Goal: Transaction & Acquisition: Purchase product/service

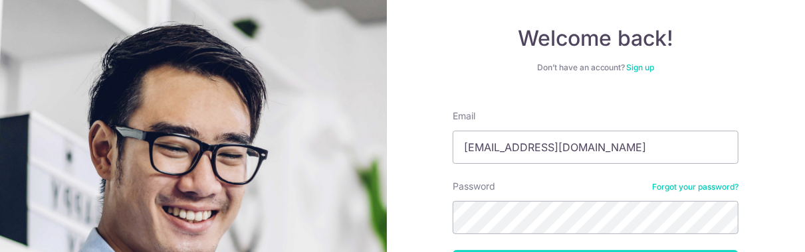
scroll to position [169, 0]
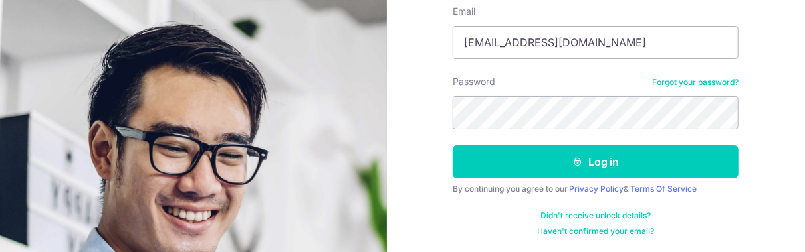
type input "[EMAIL_ADDRESS][DOMAIN_NAME]"
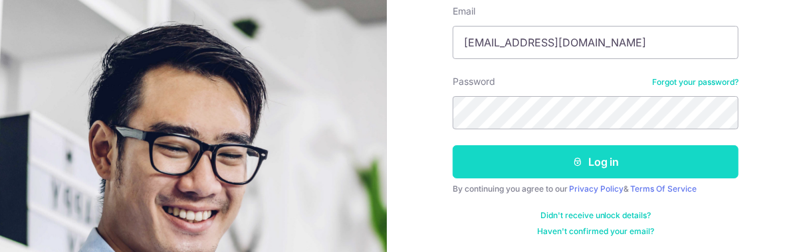
click at [557, 168] on button "Log in" at bounding box center [595, 162] width 286 height 33
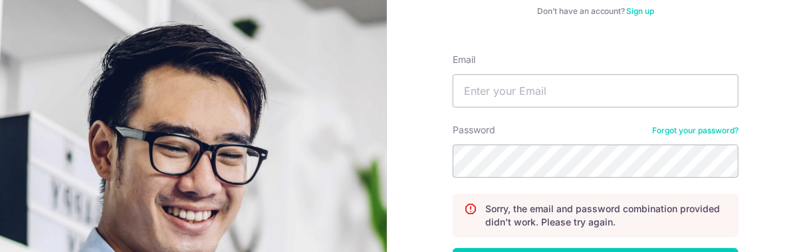
scroll to position [133, 0]
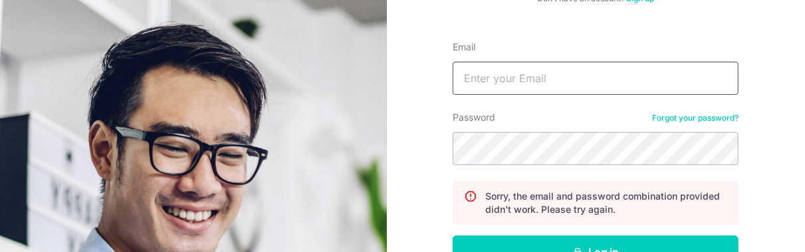
click at [512, 80] on input "Email" at bounding box center [595, 78] width 286 height 33
click at [561, 80] on input "[EMAIL_ADDRESS]" at bounding box center [595, 78] width 286 height 33
type input "[EMAIL_ADDRESS][DOMAIN_NAME]"
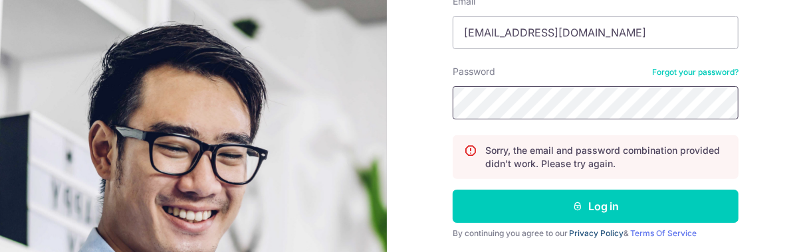
scroll to position [199, 0]
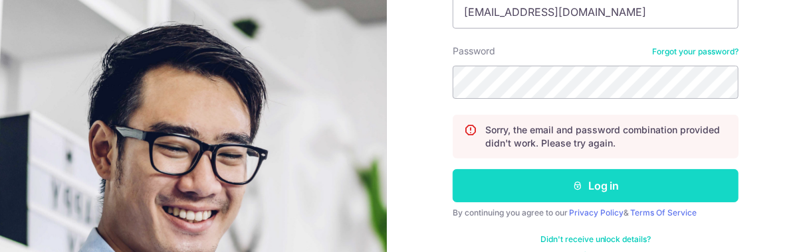
click at [593, 196] on button "Log in" at bounding box center [595, 185] width 286 height 33
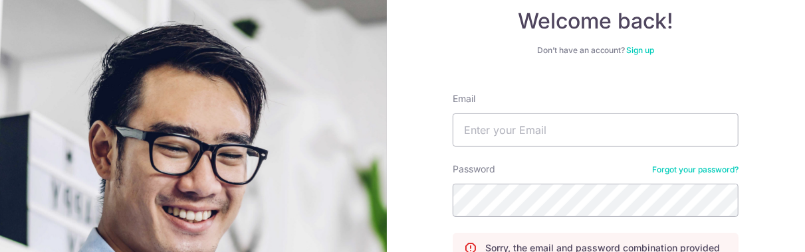
scroll to position [133, 0]
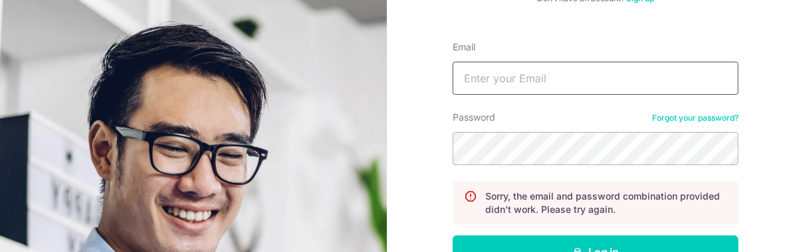
click at [492, 88] on input "Email" at bounding box center [595, 78] width 286 height 33
type input "[EMAIL_ADDRESS][DOMAIN_NAME]"
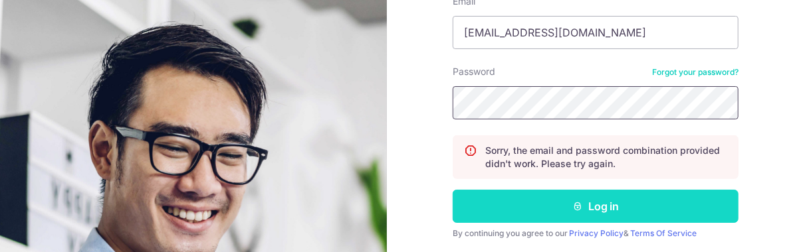
scroll to position [223, 0]
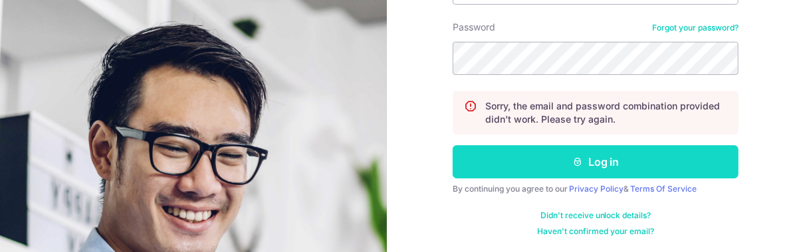
click at [538, 163] on button "Log in" at bounding box center [595, 162] width 286 height 33
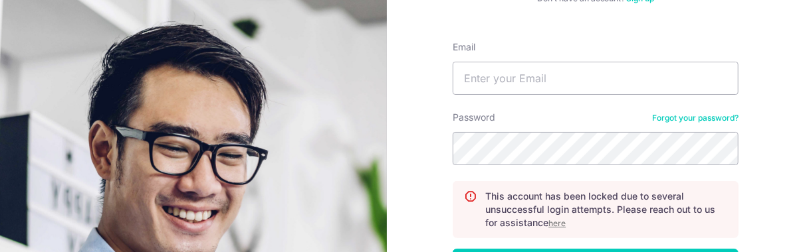
scroll to position [199, 0]
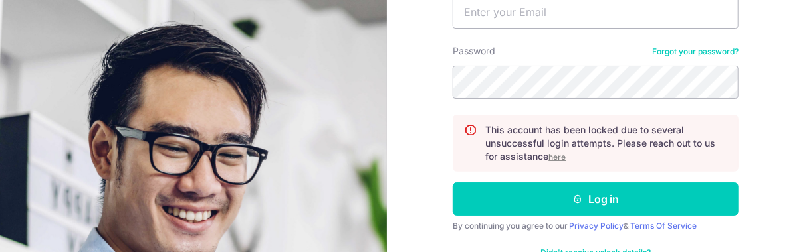
click at [557, 155] on u "here" at bounding box center [556, 157] width 17 height 10
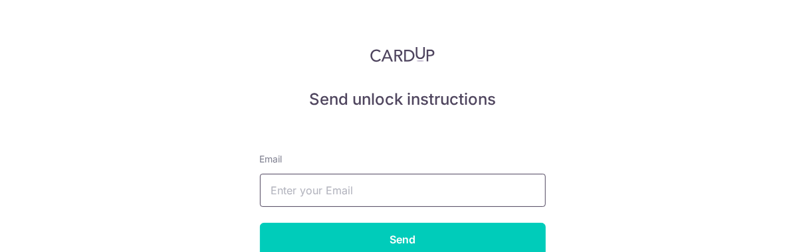
click at [413, 194] on input "text" at bounding box center [403, 190] width 286 height 33
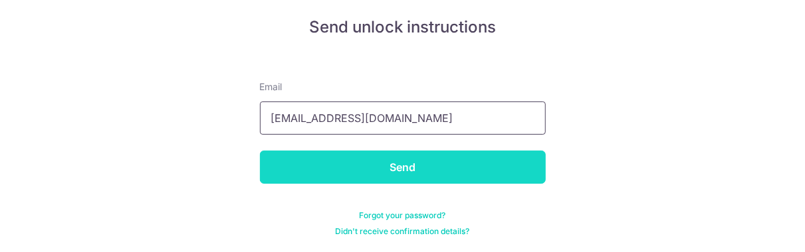
type input "lewl@rocketmail.com"
click at [393, 168] on input "Send" at bounding box center [403, 167] width 286 height 33
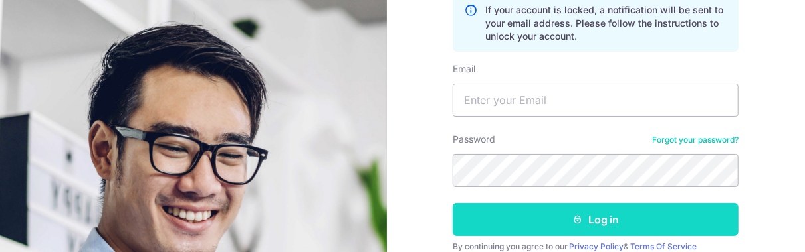
scroll to position [199, 0]
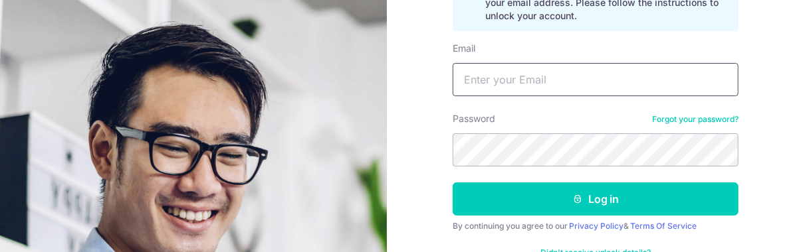
click at [498, 80] on input "Email" at bounding box center [595, 79] width 286 height 33
type input "[EMAIL_ADDRESS][DOMAIN_NAME]"
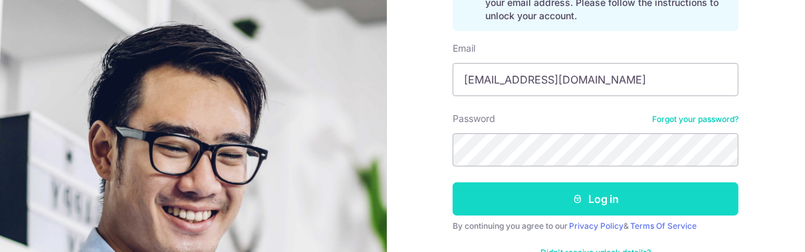
click at [608, 196] on button "Log in" at bounding box center [595, 199] width 286 height 33
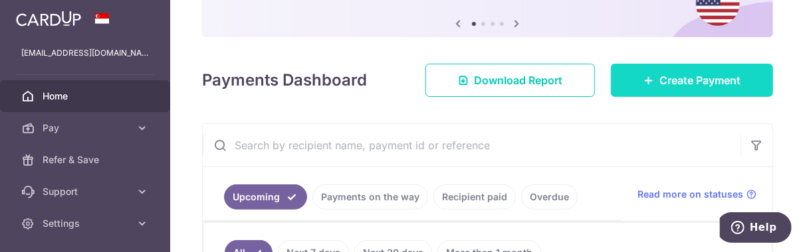
click at [659, 86] on span "Create Payment" at bounding box center [699, 80] width 81 height 16
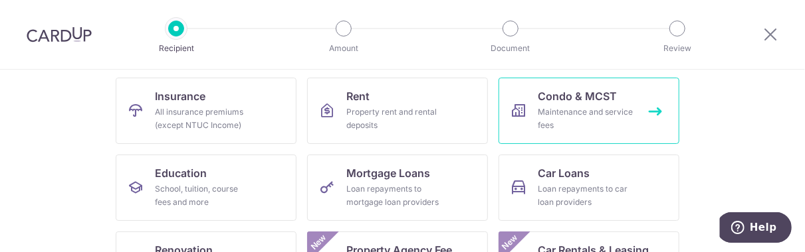
scroll to position [133, 0]
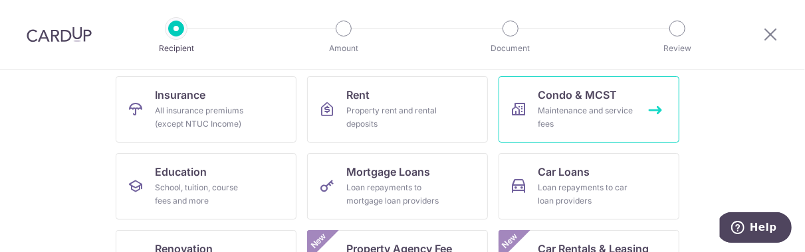
click at [576, 110] on div "Maintenance and service fees" at bounding box center [586, 117] width 96 height 27
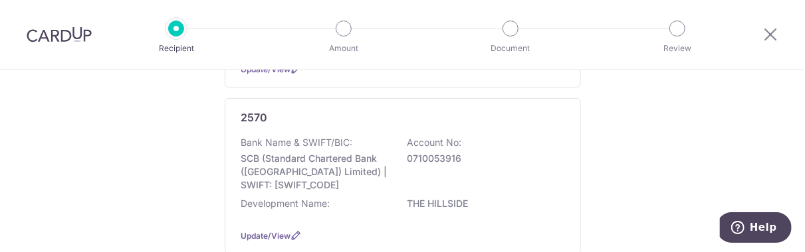
scroll to position [266, 0]
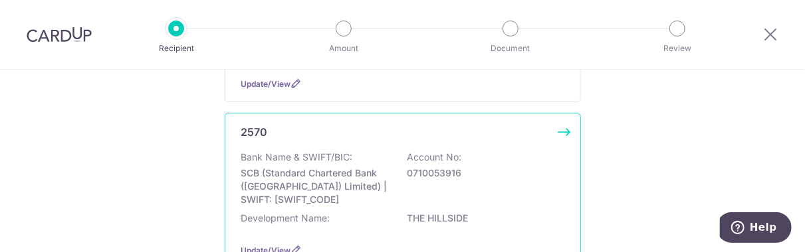
click at [392, 193] on div "Bank Name & SWIFT/BIC: SCB (Standard Chartered Bank (Singapore) Limited) | SWIF…" at bounding box center [402, 179] width 323 height 56
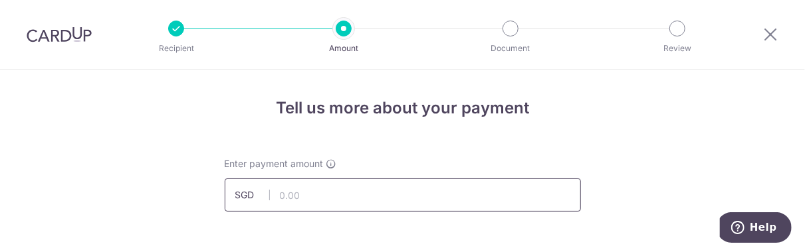
click at [334, 205] on input "text" at bounding box center [403, 195] width 356 height 33
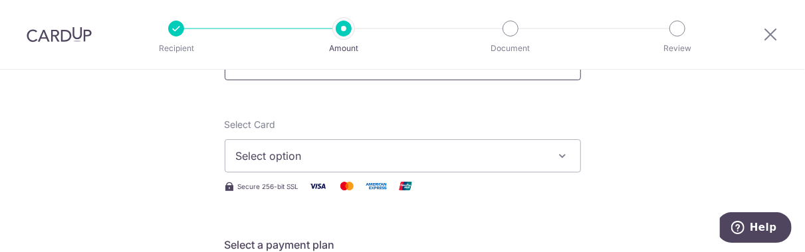
scroll to position [133, 0]
type input "1,478.04"
click at [358, 160] on span "Select option" at bounding box center [391, 155] width 310 height 16
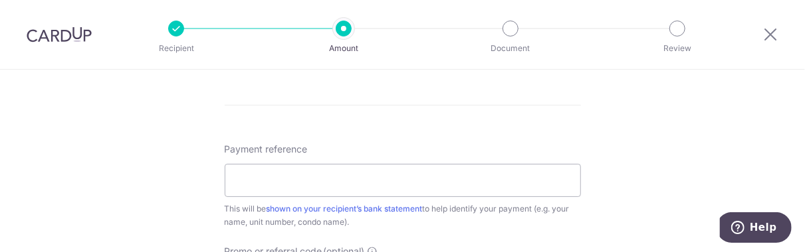
scroll to position [731, 0]
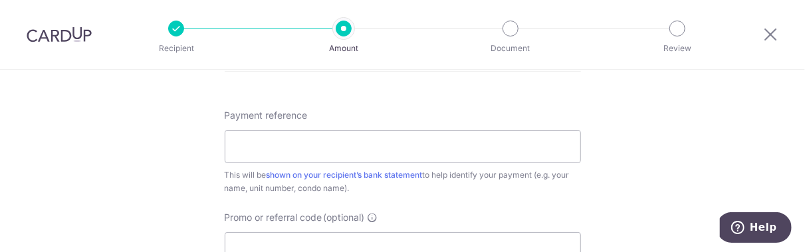
click at [357, 149] on input "Payment reference" at bounding box center [403, 146] width 356 height 33
type input "AdrianLeongUnit3410902"
click at [270, 238] on input "Promo or referral code (optional)" at bounding box center [403, 249] width 356 height 33
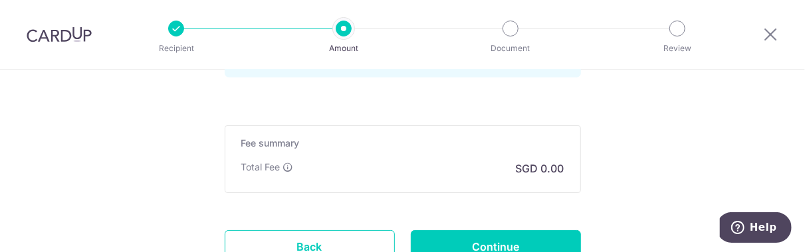
scroll to position [998, 0]
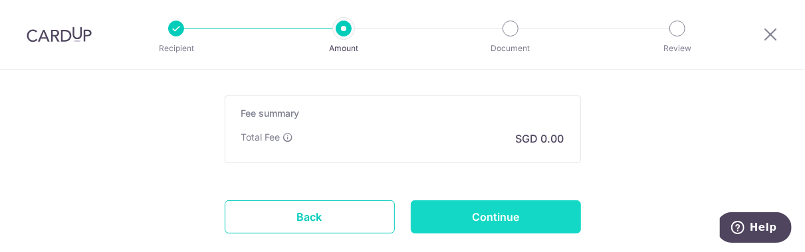
type input "OFF225"
click at [480, 221] on input "Continue" at bounding box center [496, 217] width 170 height 33
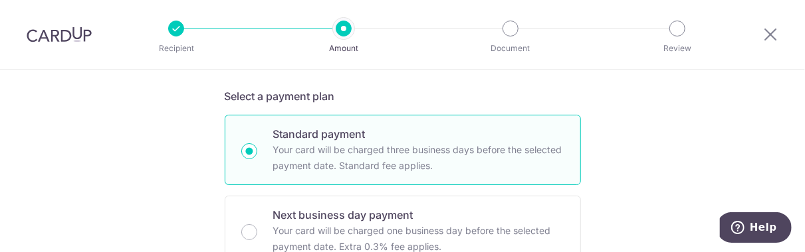
scroll to position [128, 0]
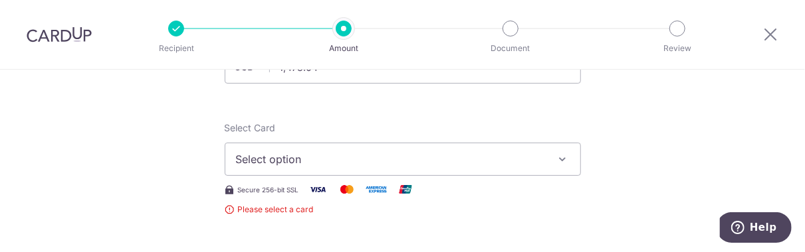
click at [347, 164] on span "Select option" at bounding box center [391, 159] width 310 height 16
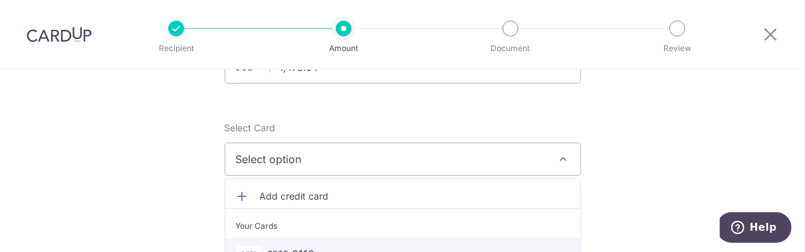
click at [284, 246] on span "**** 0110" at bounding box center [291, 254] width 47 height 16
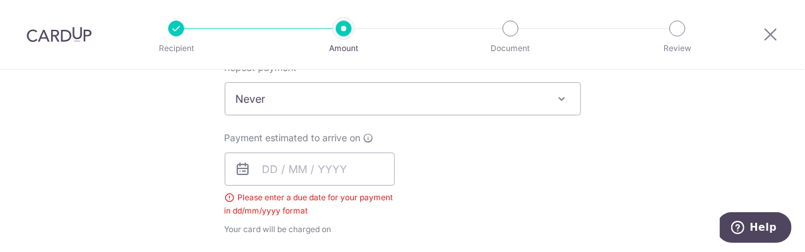
scroll to position [532, 0]
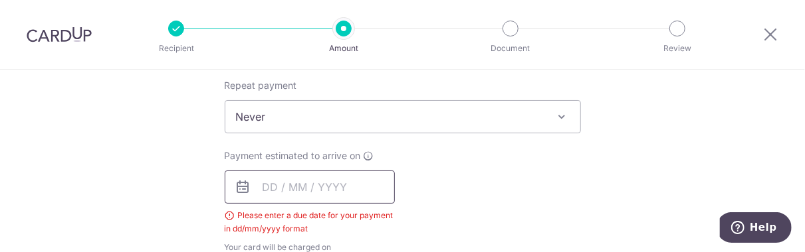
click at [295, 193] on input "text" at bounding box center [310, 187] width 170 height 33
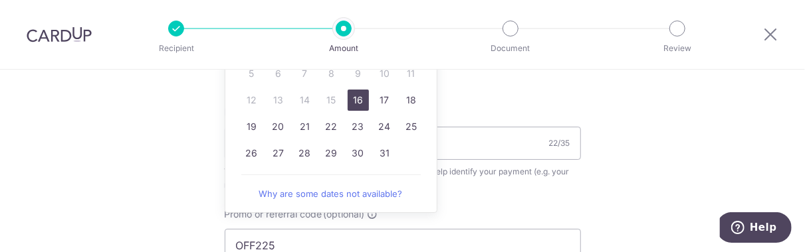
scroll to position [797, 0]
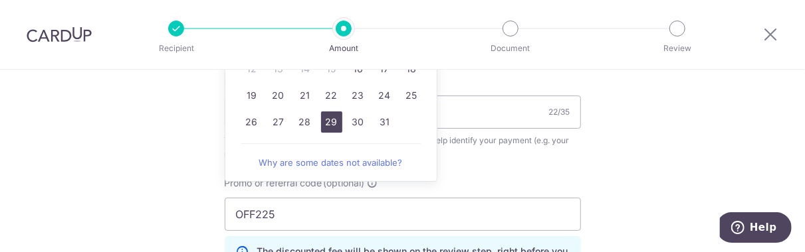
click at [324, 124] on link "29" at bounding box center [331, 122] width 21 height 21
type input "[DATE]"
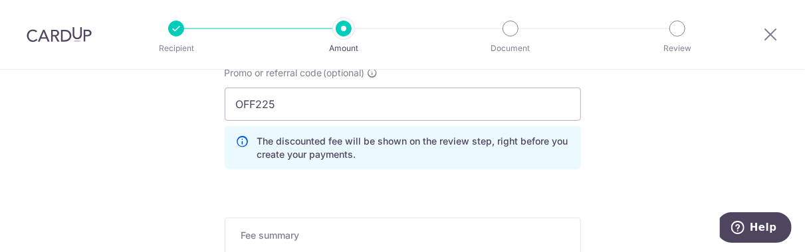
scroll to position [1063, 0]
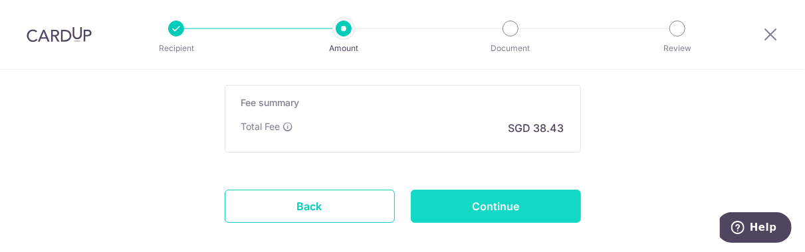
click at [492, 209] on input "Continue" at bounding box center [496, 206] width 170 height 33
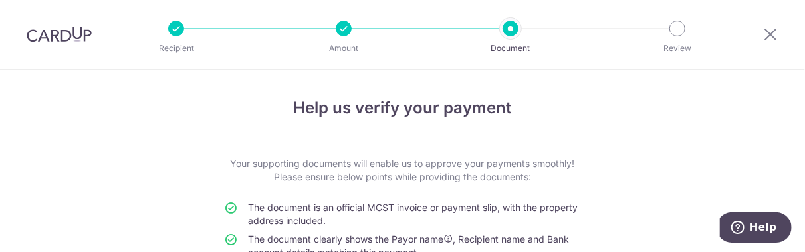
scroll to position [199, 0]
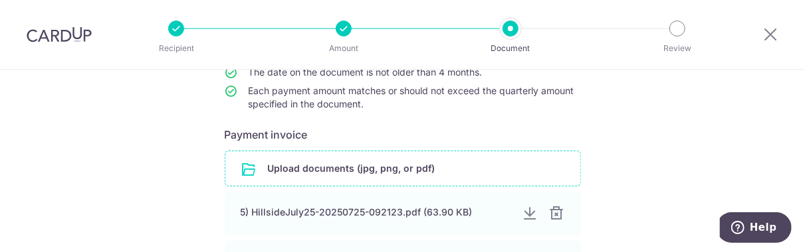
click at [373, 169] on input "file" at bounding box center [402, 168] width 355 height 35
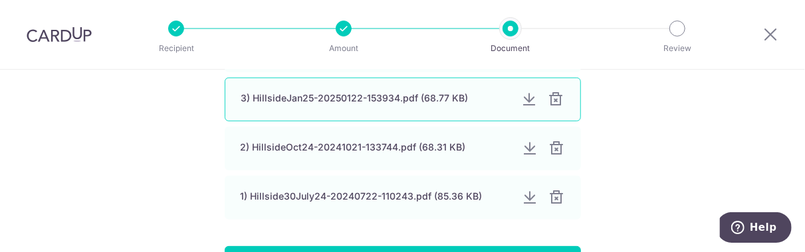
scroll to position [572, 0]
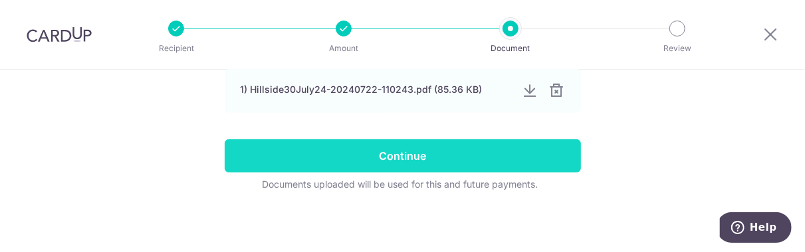
click at [379, 158] on input "Continue" at bounding box center [403, 156] width 356 height 33
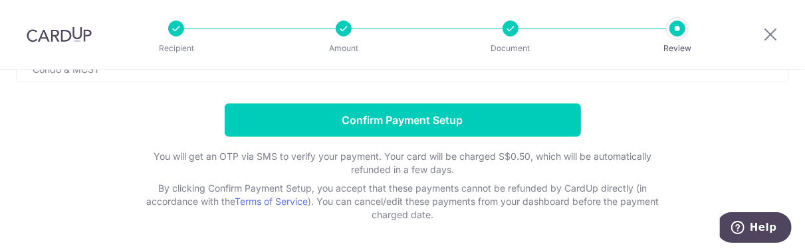
scroll to position [199, 0]
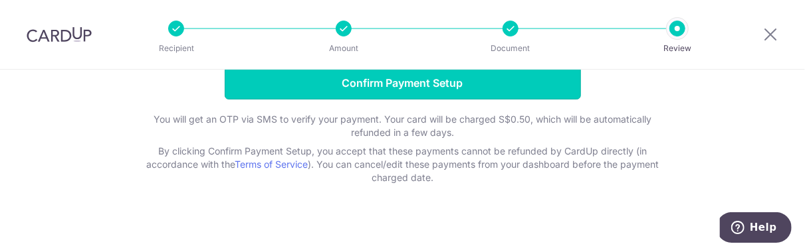
click at [379, 82] on input "Confirm Payment Setup" at bounding box center [403, 82] width 356 height 33
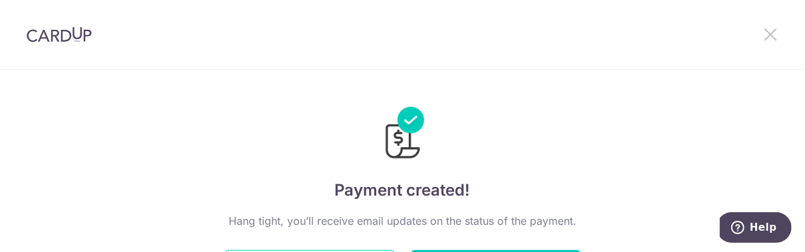
click at [775, 34] on icon at bounding box center [770, 34] width 16 height 17
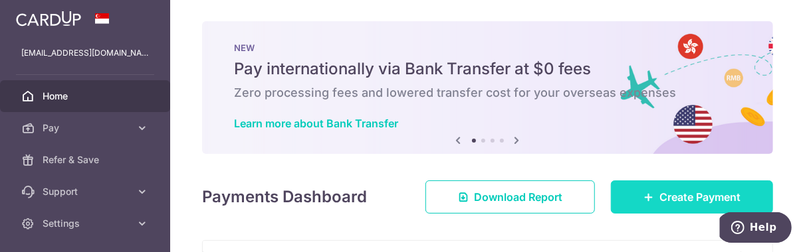
click at [646, 192] on icon at bounding box center [648, 197] width 11 height 11
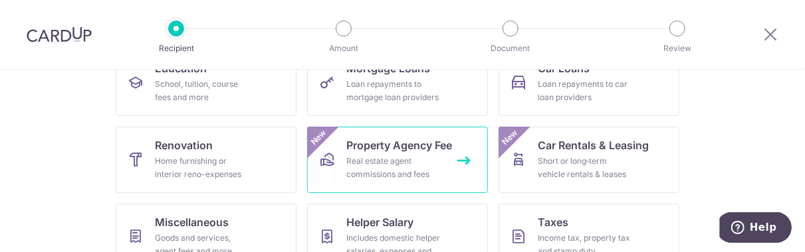
scroll to position [266, 0]
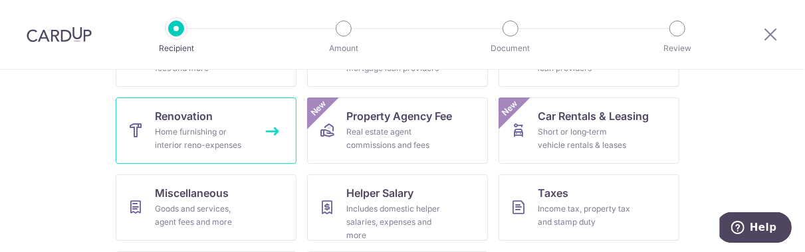
click at [205, 138] on div "Home furnishing or interior reno-expenses" at bounding box center [203, 139] width 96 height 27
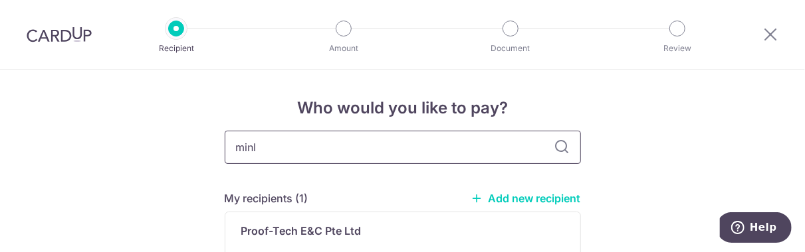
type input "min"
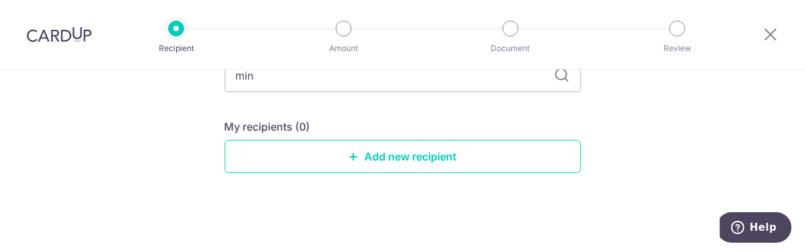
scroll to position [105, 0]
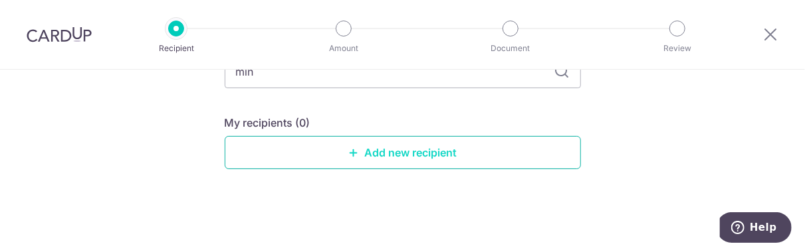
click at [422, 151] on link "Add new recipient" at bounding box center [403, 152] width 356 height 33
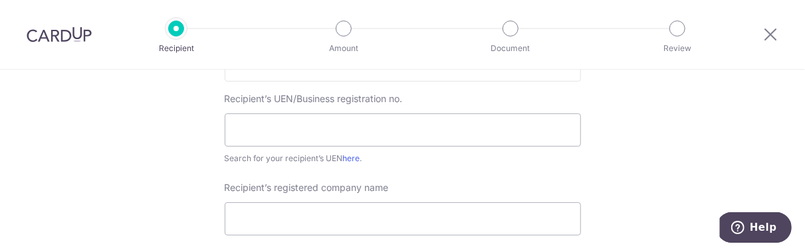
scroll to position [266, 0]
click at [351, 158] on link "here" at bounding box center [351, 156] width 17 height 10
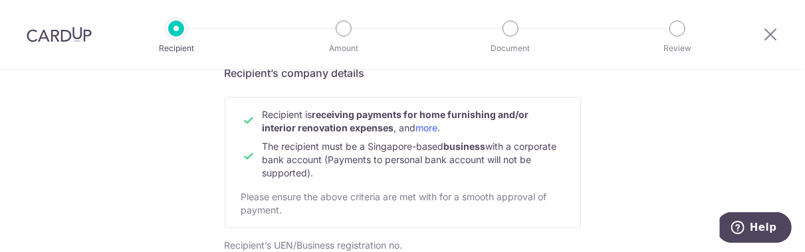
scroll to position [199, 0]
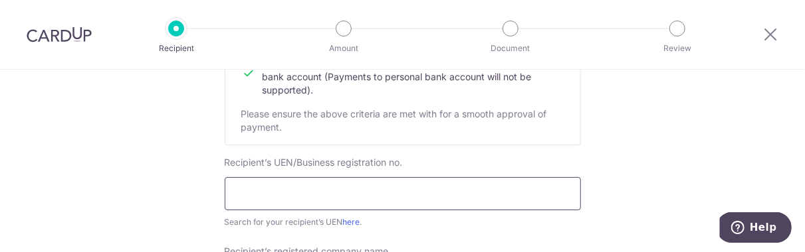
click at [317, 189] on input "text" at bounding box center [403, 193] width 356 height 33
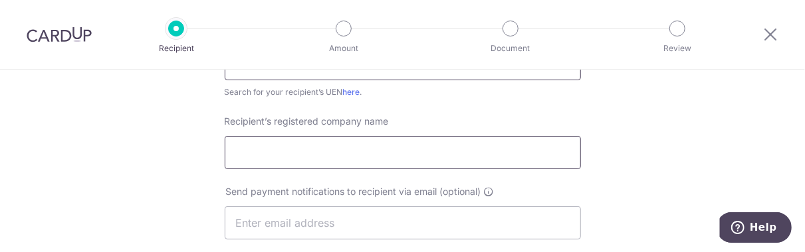
scroll to position [332, 0]
type input "53450186M"
click at [351, 155] on input "Recipient’s registered company name" at bounding box center [403, 150] width 356 height 33
type input "Mink Air-Conditioning Services"
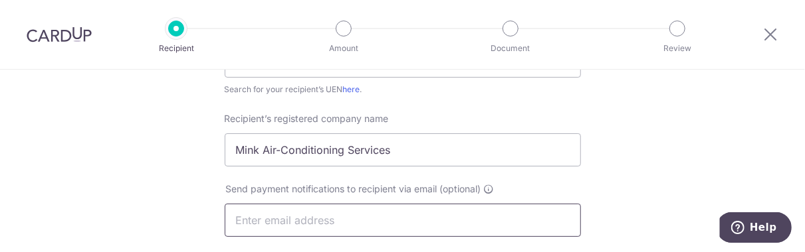
click at [321, 225] on input "text" at bounding box center [403, 220] width 356 height 33
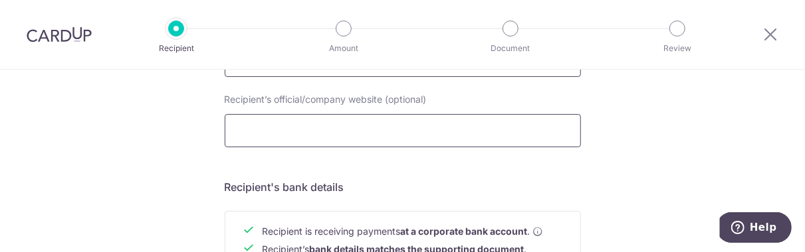
scroll to position [465, 0]
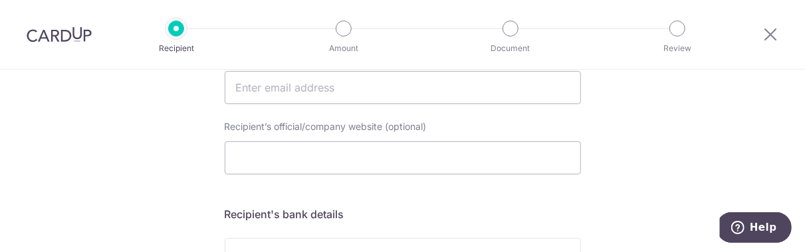
click at [608, 139] on div "Who would you like to pay? Your recipient does not need a CardUp account to rec…" at bounding box center [402, 104] width 805 height 999
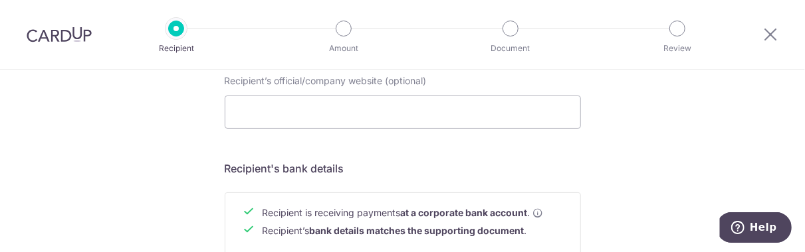
scroll to position [532, 0]
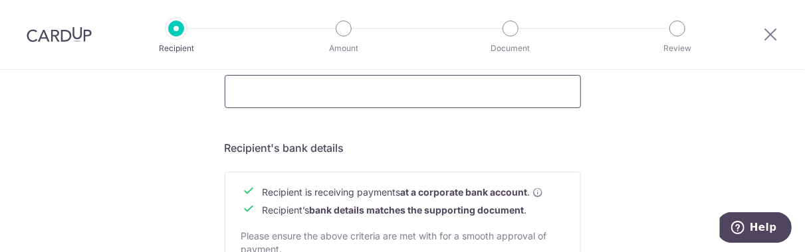
click at [344, 92] on input "Recipient’s official/company website (optional)" at bounding box center [403, 91] width 356 height 33
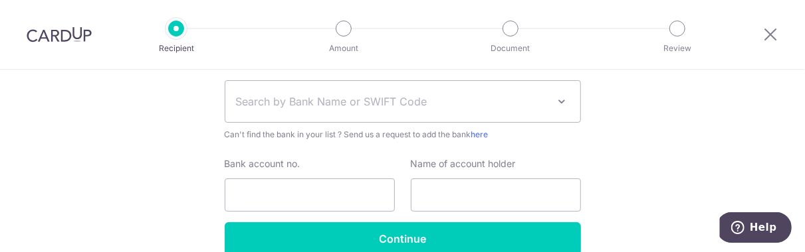
scroll to position [731, 0]
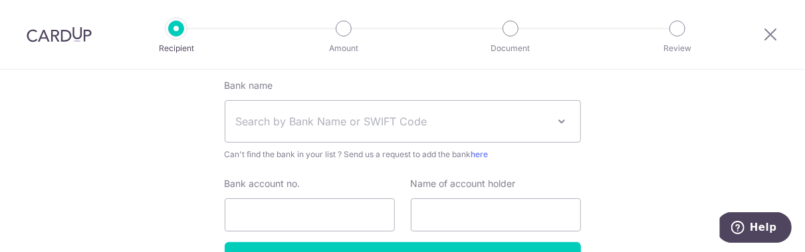
click at [297, 123] on span "Search by Bank Name or SWIFT Code" at bounding box center [392, 122] width 312 height 16
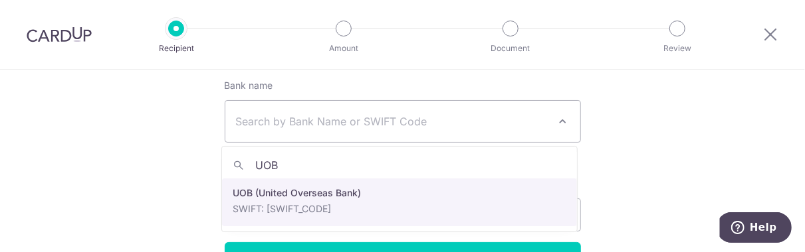
type input "UOB"
select select "18"
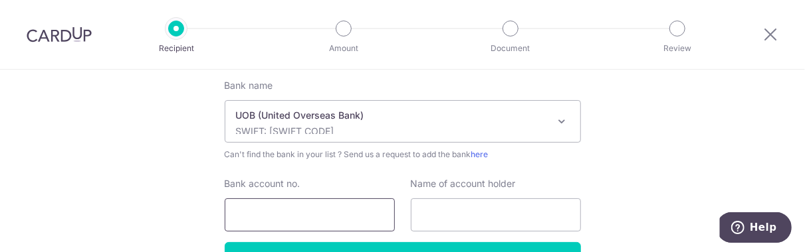
click at [279, 219] on input "Bank account no." at bounding box center [310, 215] width 170 height 33
type input "7793251932"
click at [428, 217] on input "text" at bounding box center [496, 215] width 170 height 33
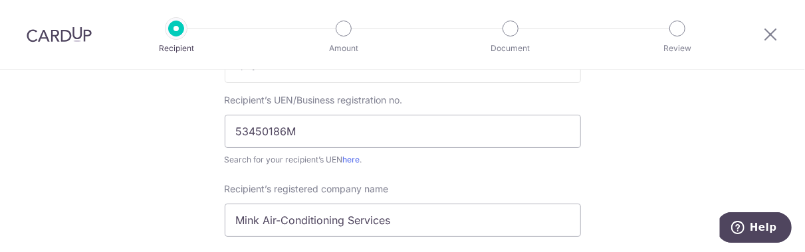
scroll to position [266, 0]
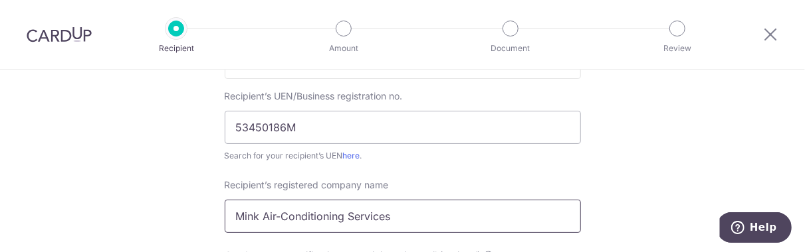
drag, startPoint x: 413, startPoint y: 208, endPoint x: 296, endPoint y: 220, distance: 118.2
click at [219, 215] on div "Recipient’s registered company name Mink Air-Conditioning Services" at bounding box center [403, 206] width 372 height 54
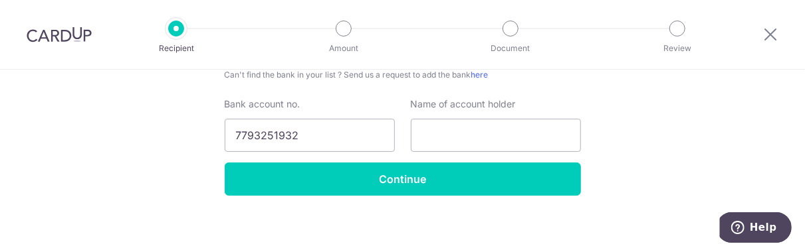
scroll to position [816, 0]
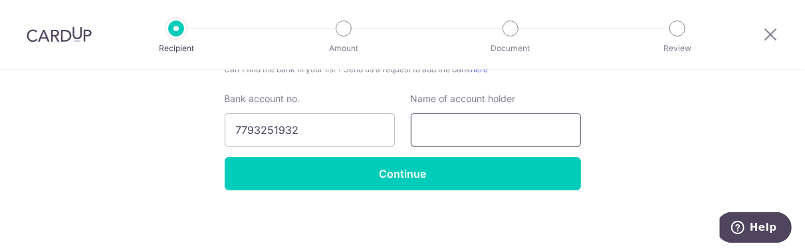
click at [506, 135] on input "text" at bounding box center [496, 130] width 170 height 33
paste input "Mink Air-Conditioning Services"
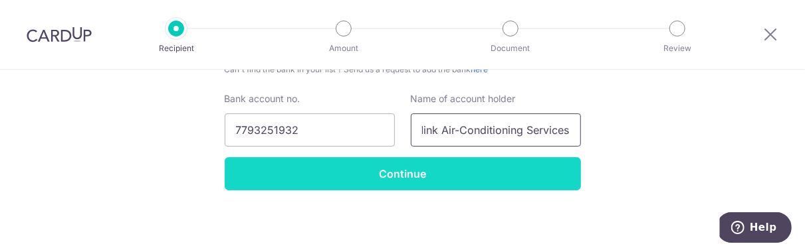
type input "Mink Air-Conditioning Services"
click at [409, 168] on input "Continue" at bounding box center [403, 173] width 356 height 33
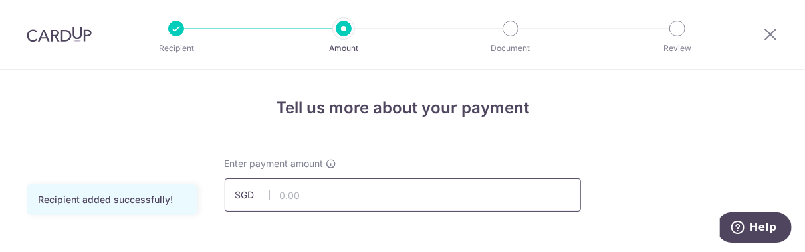
click at [379, 200] on input "text" at bounding box center [403, 195] width 356 height 33
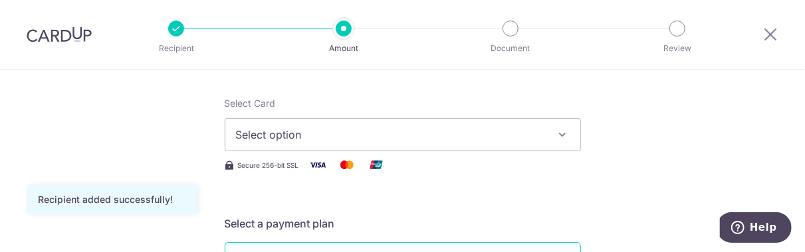
scroll to position [133, 0]
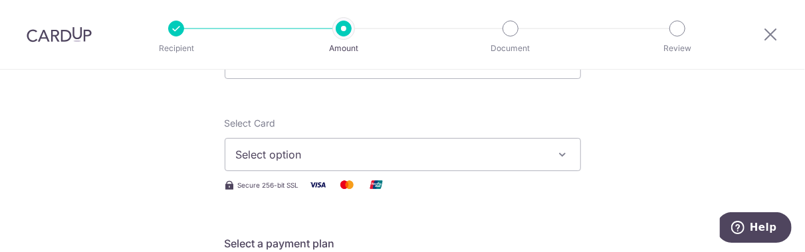
type input "1,950.00"
click at [417, 154] on span "Select option" at bounding box center [391, 155] width 310 height 16
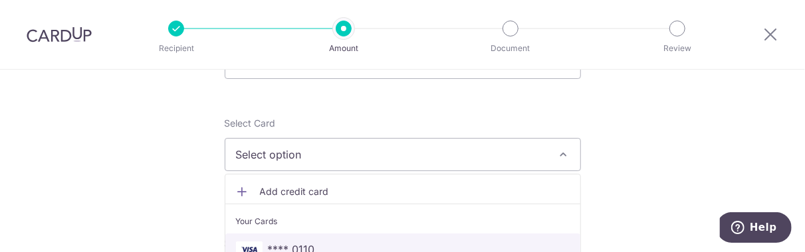
click at [336, 237] on link "**** 0110" at bounding box center [402, 250] width 355 height 32
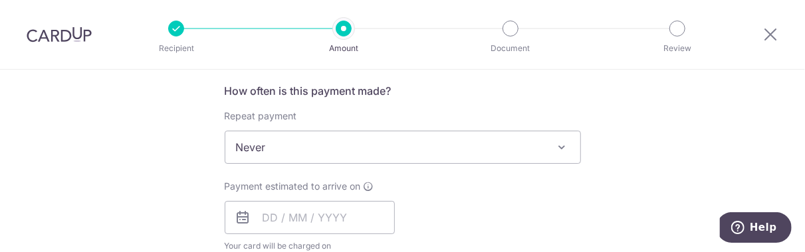
scroll to position [532, 0]
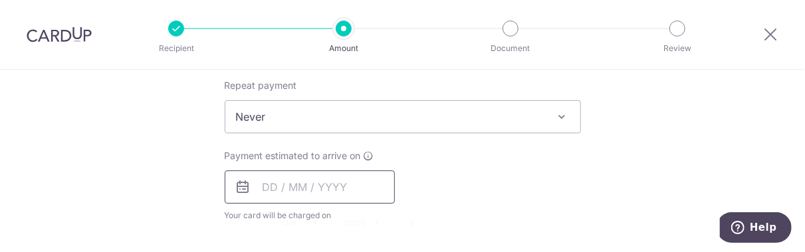
click at [274, 183] on input "text" at bounding box center [310, 187] width 170 height 33
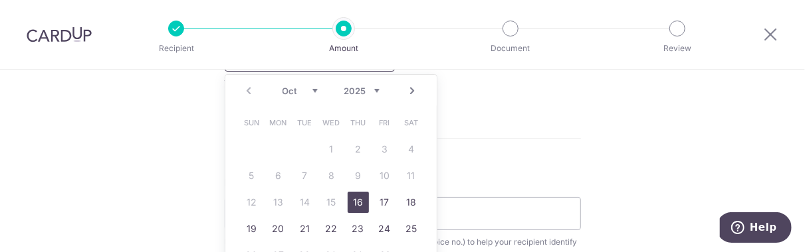
scroll to position [664, 0]
click at [276, 229] on link "20" at bounding box center [278, 228] width 21 height 21
type input "[DATE]"
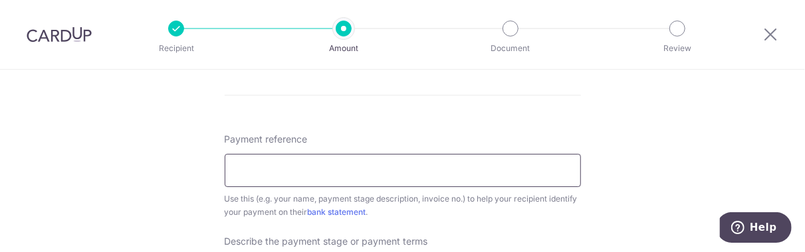
scroll to position [797, 0]
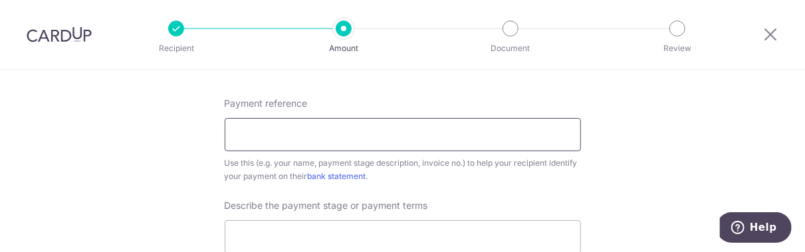
click at [320, 135] on input "Payment reference" at bounding box center [403, 134] width 356 height 33
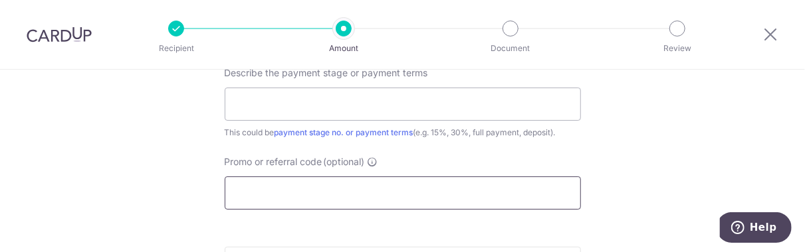
type input "AdrianLeongInvoice1443E"
click at [320, 189] on input "Promo or referral code (optional)" at bounding box center [403, 193] width 356 height 33
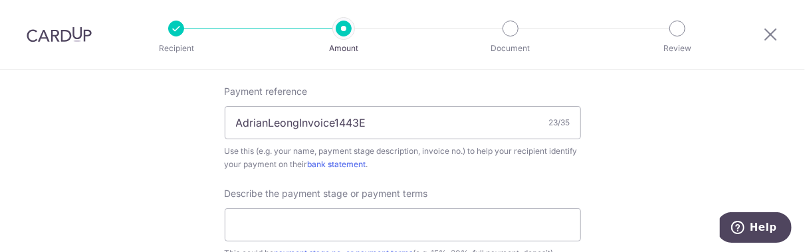
scroll to position [797, 0]
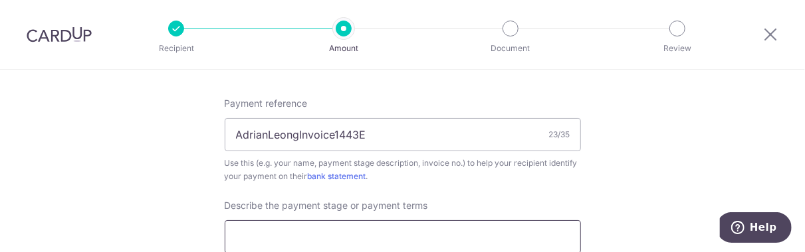
type input "OFF225"
click at [333, 233] on input "text" at bounding box center [403, 237] width 356 height 33
type input "C"
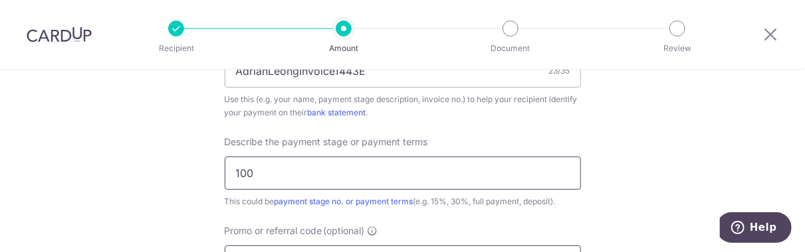
scroll to position [930, 0]
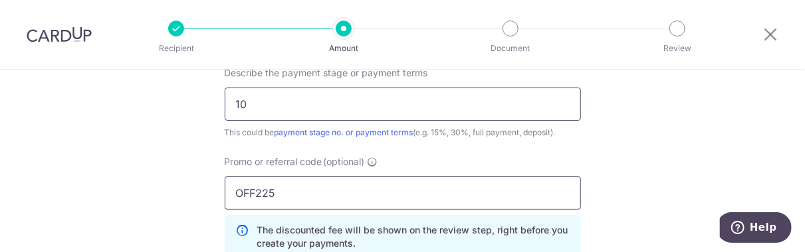
type input "1"
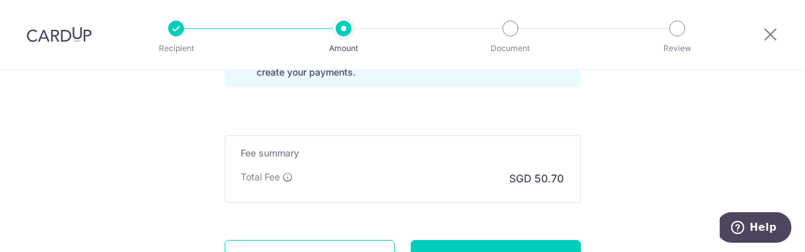
scroll to position [1130, 0]
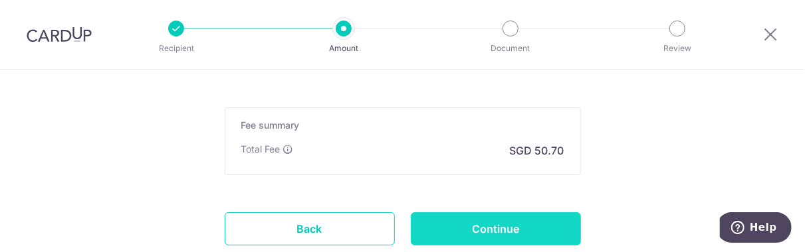
type input "Full payment"
click at [486, 227] on input "Continue" at bounding box center [496, 229] width 170 height 33
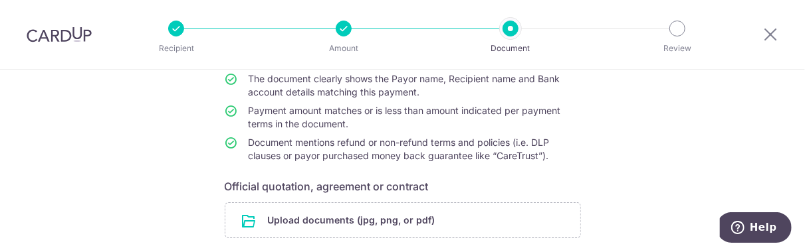
scroll to position [199, 0]
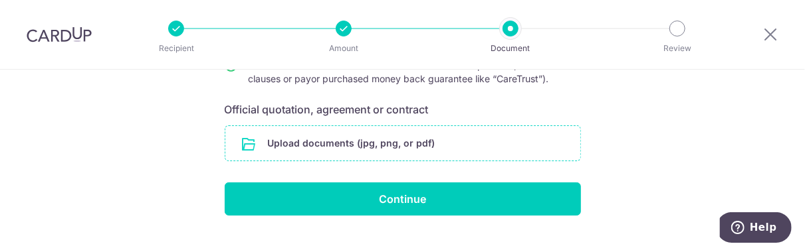
click at [336, 142] on input "file" at bounding box center [402, 143] width 355 height 35
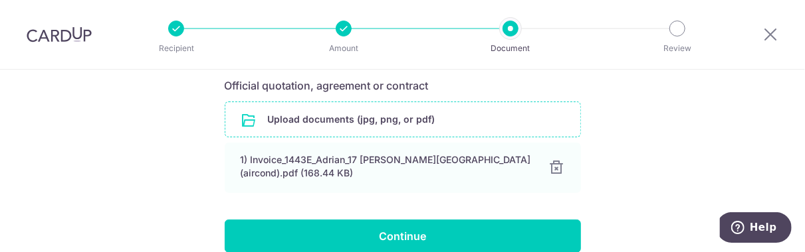
scroll to position [266, 0]
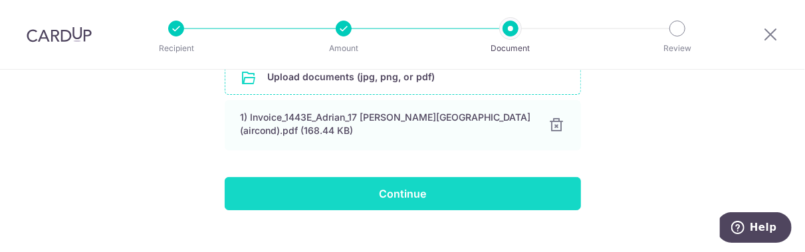
click at [407, 195] on input "Continue" at bounding box center [403, 193] width 356 height 33
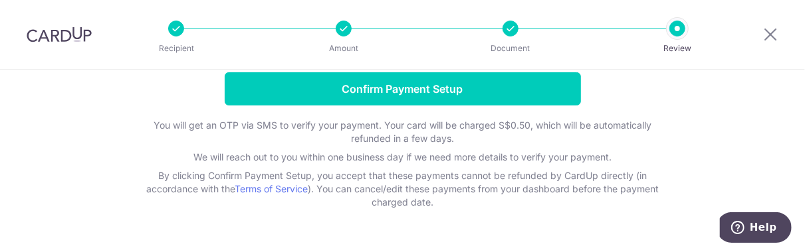
scroll to position [199, 0]
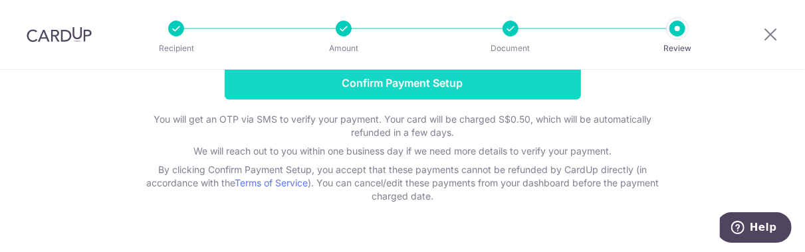
click at [399, 86] on input "Confirm Payment Setup" at bounding box center [403, 82] width 356 height 33
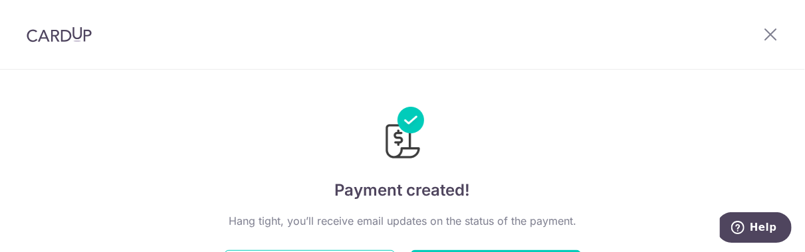
click at [452, 98] on div at bounding box center [403, 124] width 356 height 77
click at [772, 37] on icon at bounding box center [770, 34] width 16 height 17
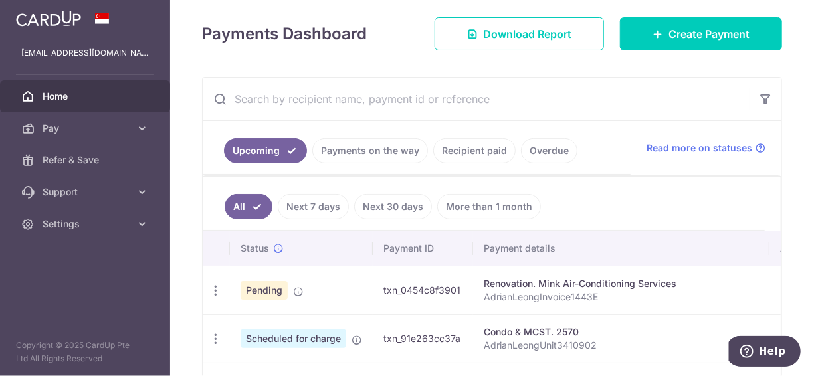
scroll to position [199, 0]
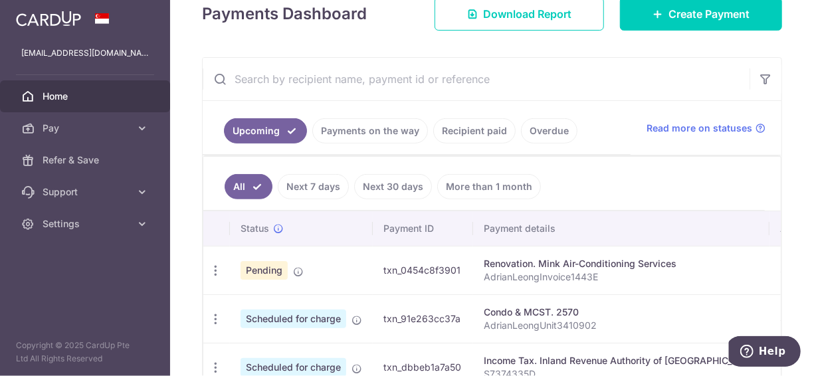
click at [287, 252] on td "Pending Payment setup is successful. It will be reviewed closer to or on the sc…" at bounding box center [301, 270] width 143 height 49
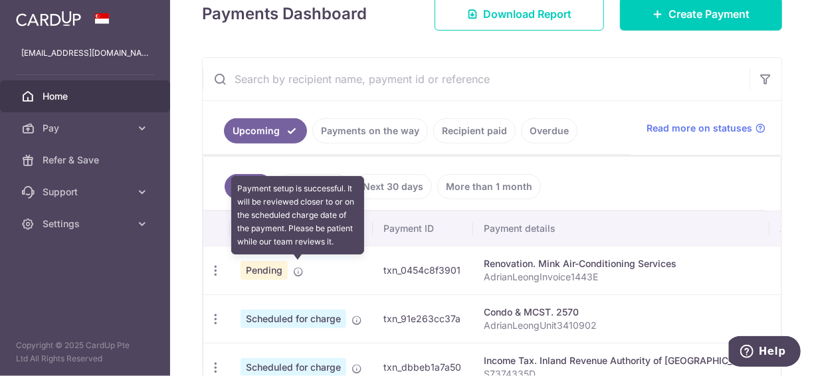
click at [300, 252] on icon at bounding box center [298, 271] width 11 height 11
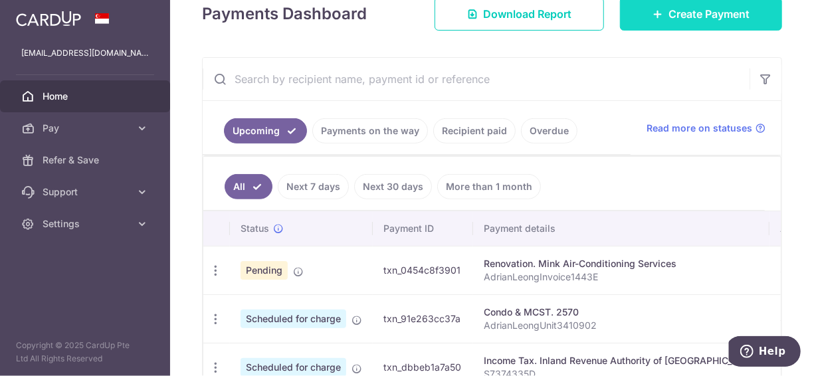
scroll to position [0, 0]
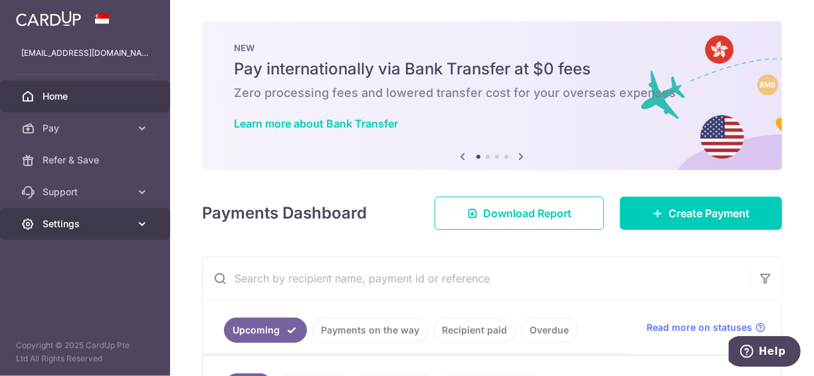
click at [139, 223] on icon at bounding box center [142, 223] width 13 height 13
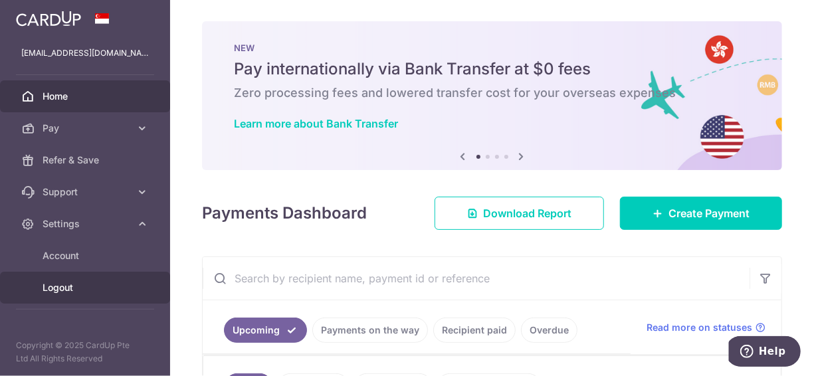
click at [72, 252] on span "Logout" at bounding box center [87, 287] width 88 height 13
